Goal: Task Accomplishment & Management: Complete application form

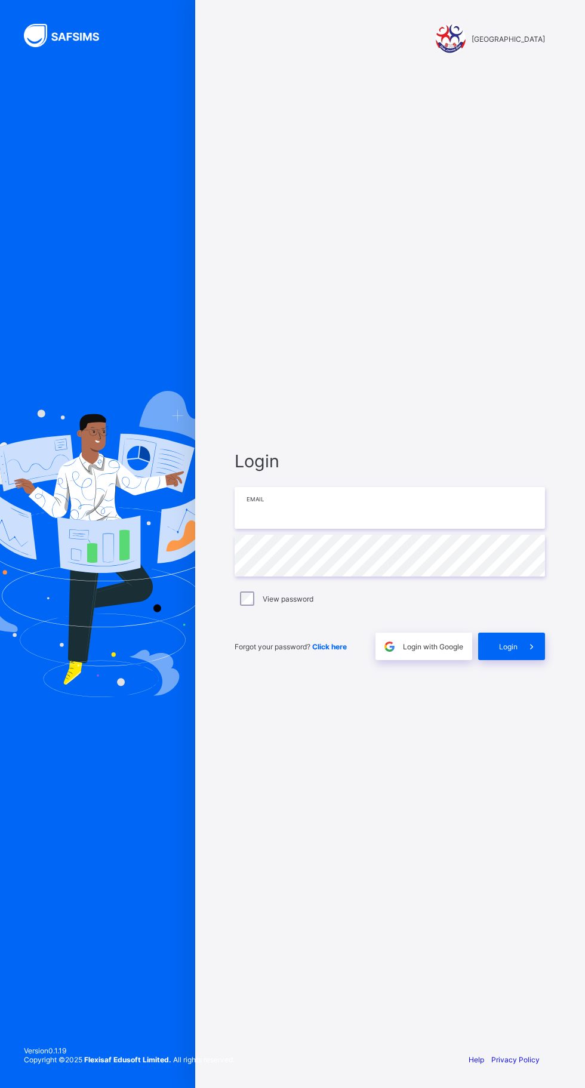
click at [420, 529] on input "email" at bounding box center [390, 508] width 310 height 42
type input "**********"
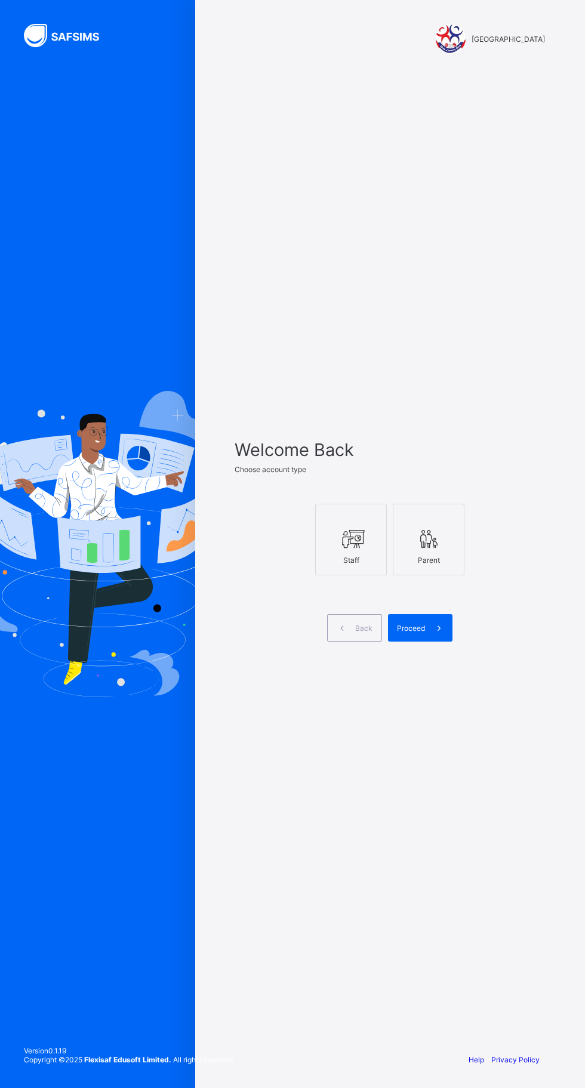
click at [445, 642] on span at bounding box center [438, 627] width 27 height 27
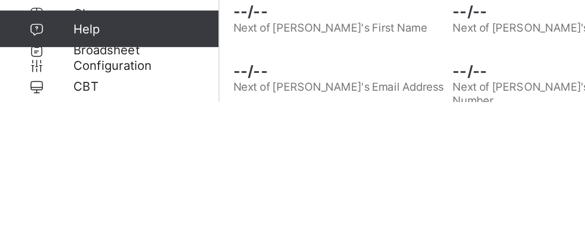
scroll to position [392, 0]
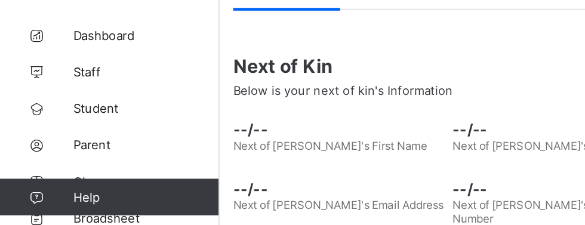
click at [88, 120] on span "Student" at bounding box center [96, 120] width 96 height 10
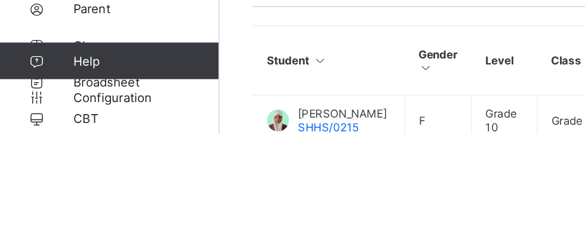
scroll to position [303, 0]
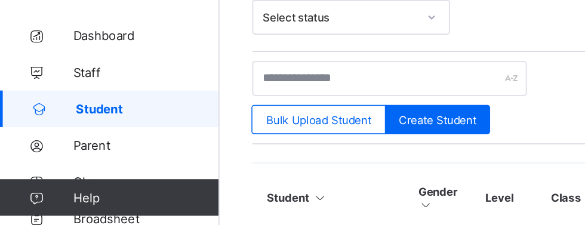
click at [298, 122] on span "Create Student" at bounding box center [285, 126] width 51 height 9
select select "**"
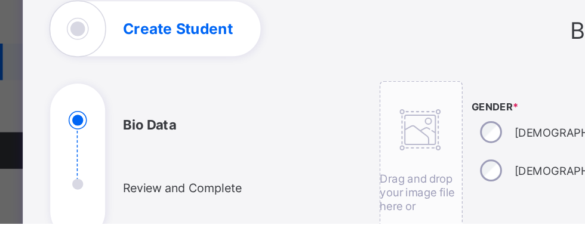
scroll to position [109, 0]
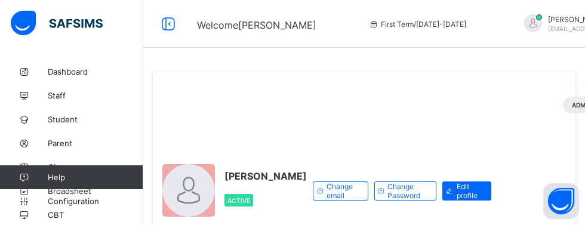
scroll to position [1, 0]
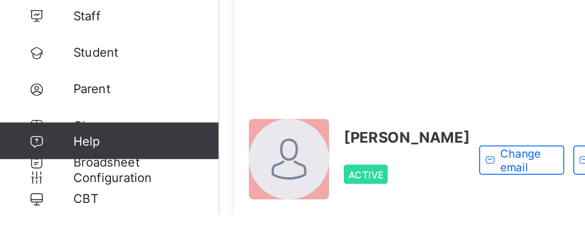
click at [313, 224] on div "Change email Change Password Edit profile" at bounding box center [402, 190] width 179 height 219
